Goal: Check status: Check status

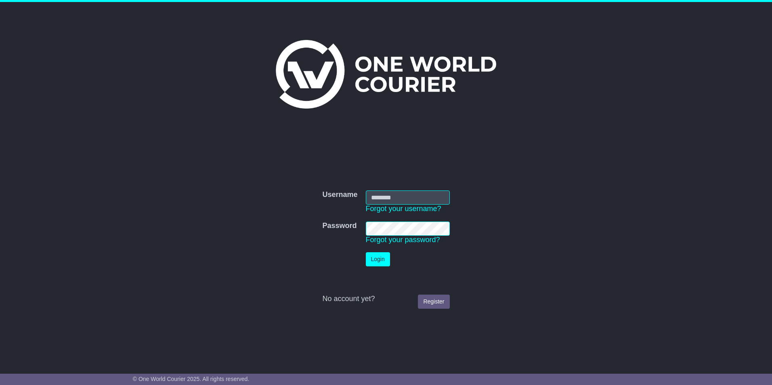
type input "**********"
click at [373, 257] on button "Login" at bounding box center [378, 259] width 24 height 14
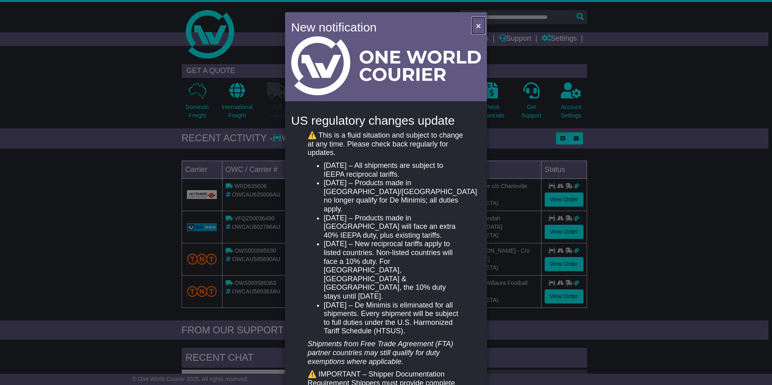
click at [476, 27] on span "×" at bounding box center [478, 25] width 5 height 9
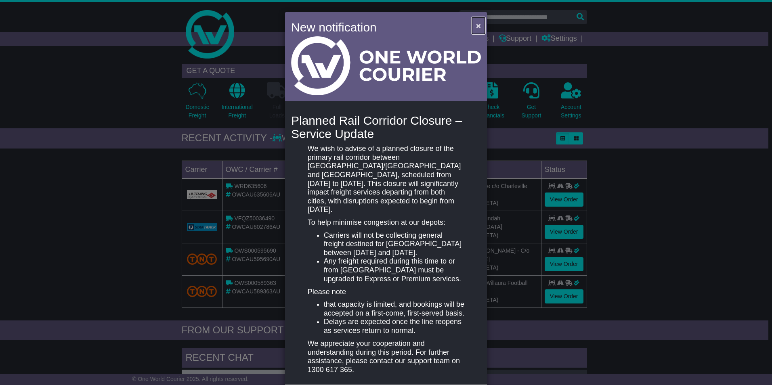
click at [476, 27] on span "×" at bounding box center [478, 25] width 5 height 9
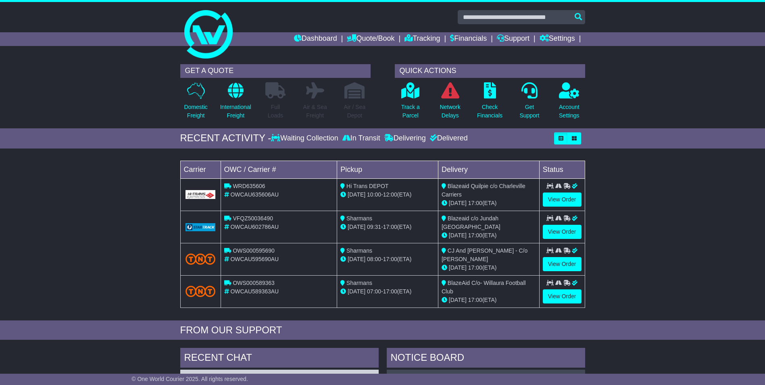
click at [723, 227] on div "Loading... No bookings found Carrier OWC / Carrier # Pickup Delivery Status WRD…" at bounding box center [382, 237] width 765 height 168
drag, startPoint x: 400, startPoint y: 71, endPoint x: 459, endPoint y: 67, distance: 59.1
click at [459, 67] on div "QUICK ACTIONS" at bounding box center [490, 71] width 190 height 14
drag, startPoint x: 459, startPoint y: 67, endPoint x: 445, endPoint y: 69, distance: 13.9
click at [445, 69] on div "QUICK ACTIONS" at bounding box center [490, 71] width 190 height 14
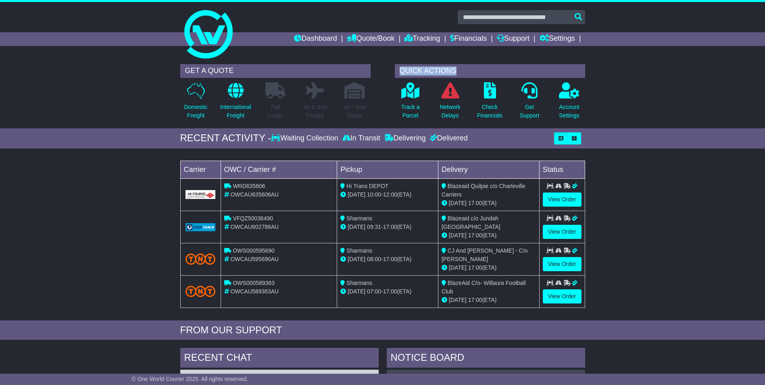
drag, startPoint x: 458, startPoint y: 69, endPoint x: 397, endPoint y: 69, distance: 60.5
click at [397, 69] on div "QUICK ACTIONS" at bounding box center [490, 71] width 190 height 14
drag, startPoint x: 397, startPoint y: 69, endPoint x: 406, endPoint y: 69, distance: 8.5
click at [406, 69] on div "QUICK ACTIONS" at bounding box center [490, 71] width 190 height 14
drag, startPoint x: 402, startPoint y: 69, endPoint x: 460, endPoint y: 65, distance: 58.2
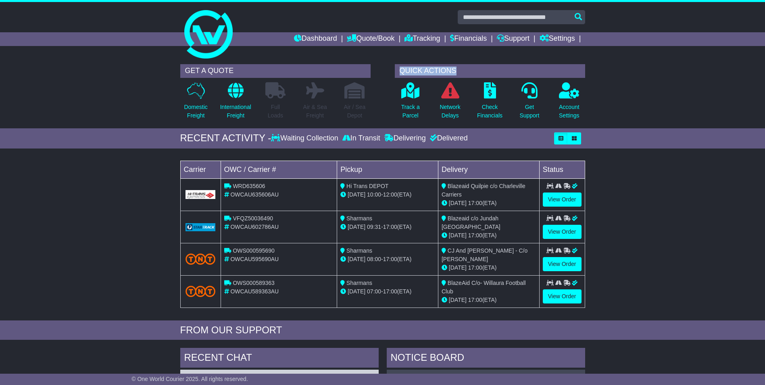
click at [460, 65] on div "QUICK ACTIONS" at bounding box center [490, 71] width 190 height 14
drag, startPoint x: 460, startPoint y: 65, endPoint x: 446, endPoint y: 69, distance: 15.0
click at [446, 69] on div "QUICK ACTIONS" at bounding box center [490, 71] width 190 height 14
drag, startPoint x: 460, startPoint y: 69, endPoint x: 400, endPoint y: 69, distance: 59.7
click at [400, 69] on div "QUICK ACTIONS" at bounding box center [490, 71] width 190 height 14
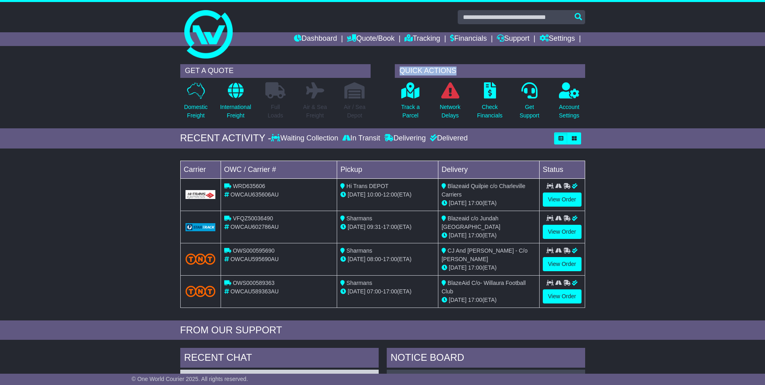
click at [400, 69] on div "QUICK ACTIONS" at bounding box center [490, 71] width 190 height 14
drag, startPoint x: 400, startPoint y: 68, endPoint x: 453, endPoint y: 63, distance: 52.7
click at [453, 63] on div "GET A QUOTE Domestic Freight International Freight Full Loads Air & Sea Freight" at bounding box center [382, 94] width 413 height 68
drag, startPoint x: 453, startPoint y: 63, endPoint x: 441, endPoint y: 67, distance: 12.8
click at [441, 67] on div "QUICK ACTIONS" at bounding box center [490, 71] width 190 height 14
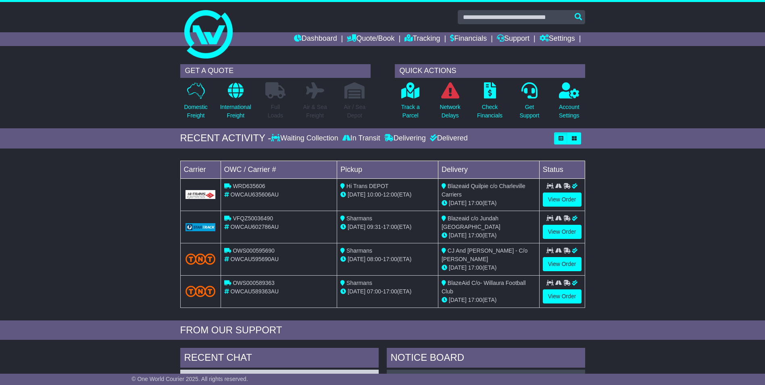
click at [629, 115] on div "GET A QUOTE Domestic Freight International Freight Full Loads Air & Sea Freight…" at bounding box center [382, 94] width 765 height 68
click at [443, 110] on p "Network Delays" at bounding box center [450, 111] width 21 height 17
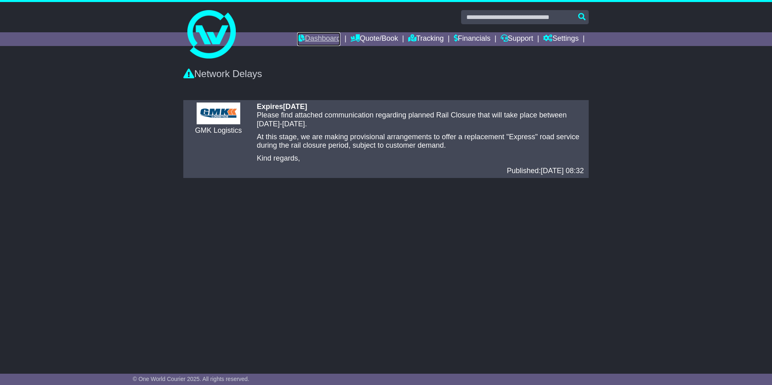
click at [307, 37] on link "Dashboard" at bounding box center [318, 39] width 43 height 14
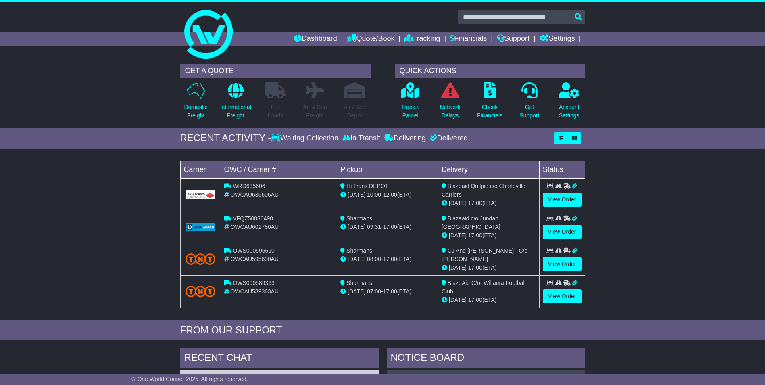
click at [651, 286] on div "Loading... No bookings found Carrier OWC / Carrier # Pickup Delivery Status WRD…" at bounding box center [382, 237] width 765 height 168
click at [556, 197] on link "View Order" at bounding box center [562, 199] width 39 height 14
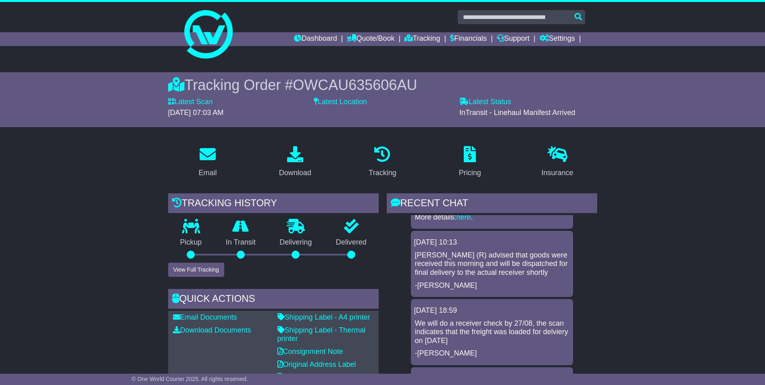
scroll to position [40, 0]
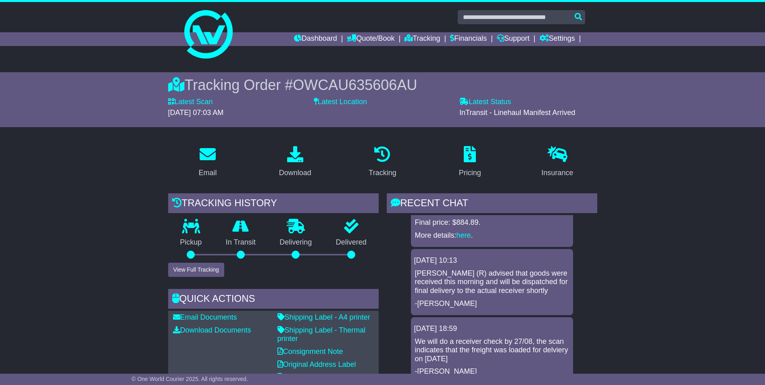
click at [379, 171] on div "Tracking" at bounding box center [382, 172] width 27 height 11
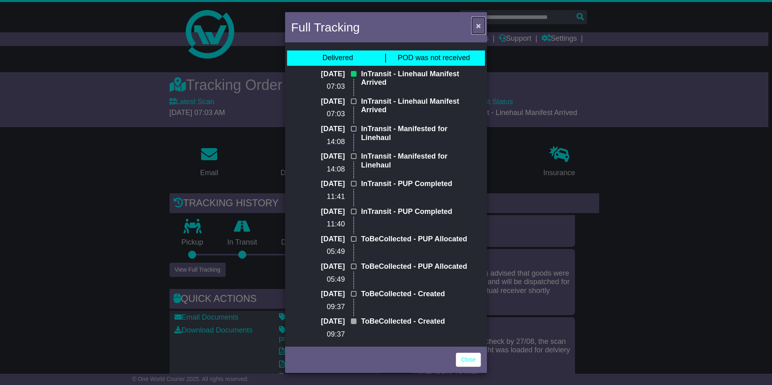
click at [475, 27] on button "×" at bounding box center [478, 25] width 13 height 17
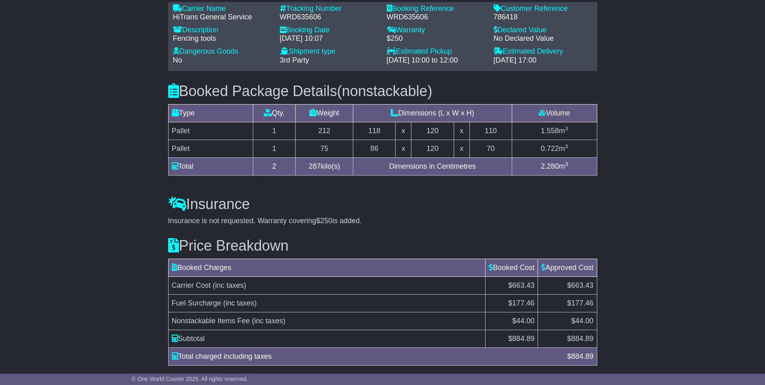
scroll to position [653, 0]
